Goal: Check status

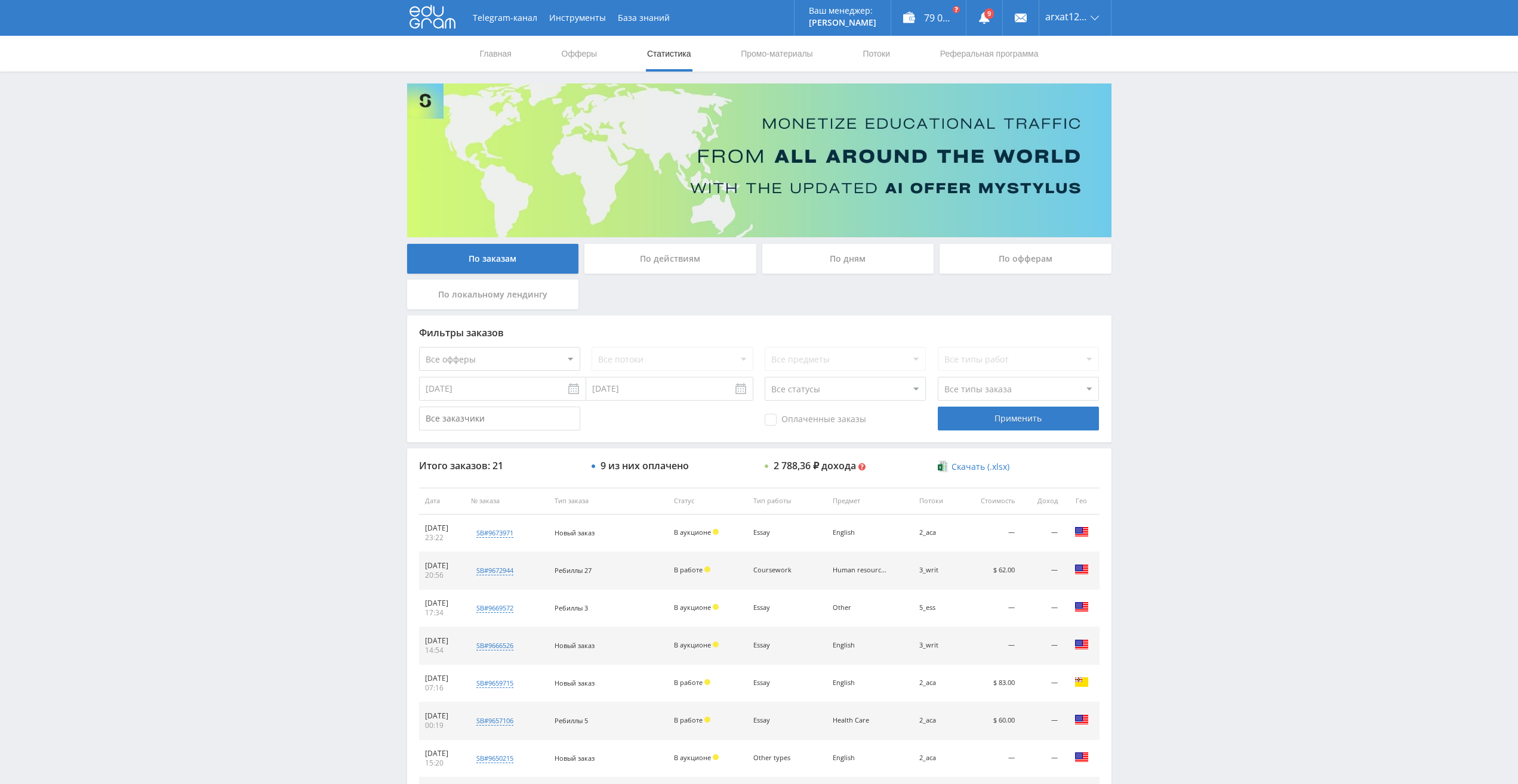
scroll to position [179, 0]
